Goal: Navigation & Orientation: Find specific page/section

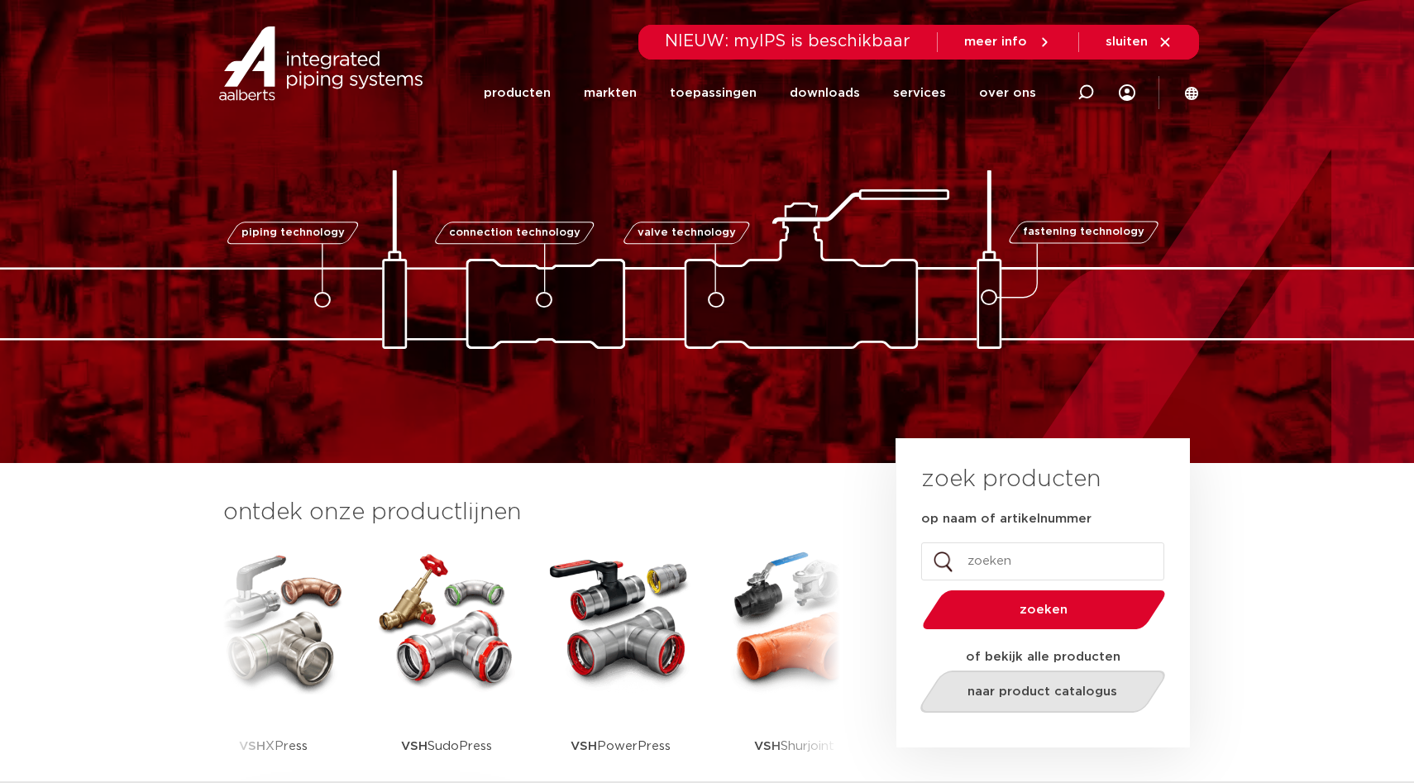
click at [1034, 700] on link "naar product catalogus" at bounding box center [1043, 692] width 254 height 42
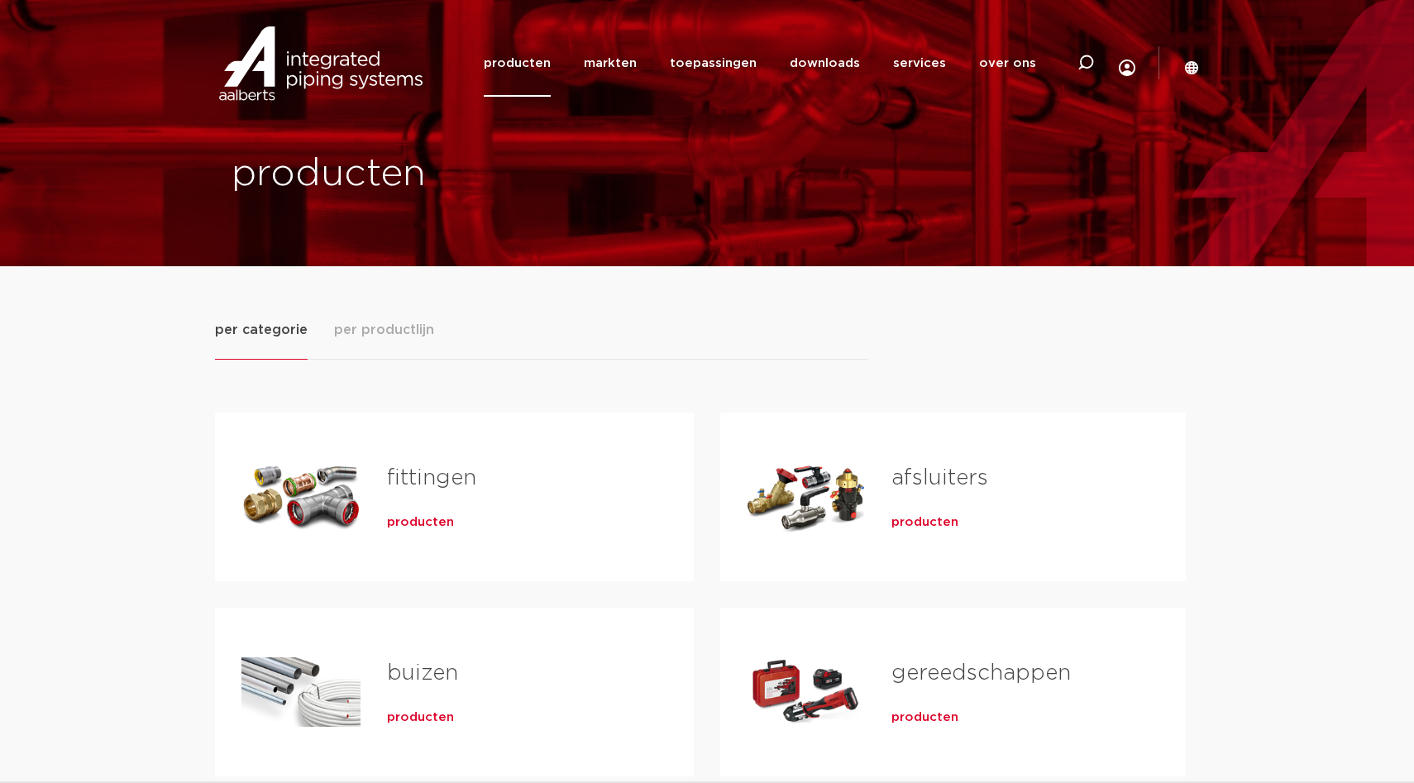
click at [422, 523] on span "producten" at bounding box center [420, 522] width 67 height 17
